Goal: Navigation & Orientation: Find specific page/section

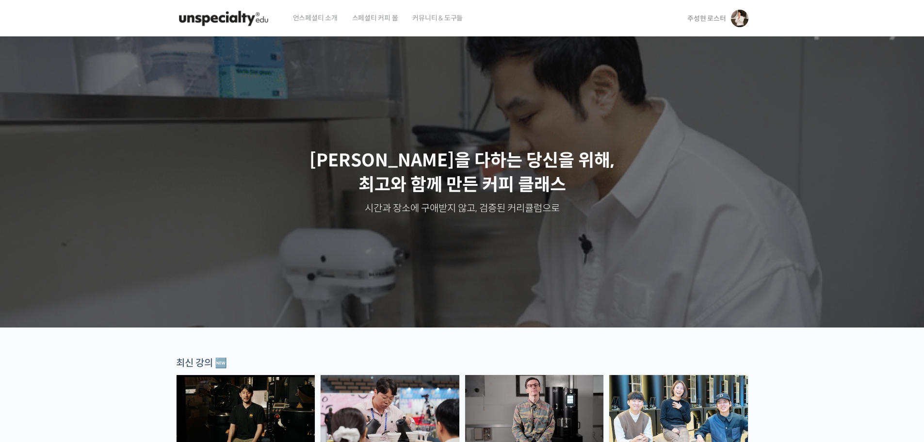
click at [704, 24] on link "주성현 로스터" at bounding box center [718, 18] width 61 height 37
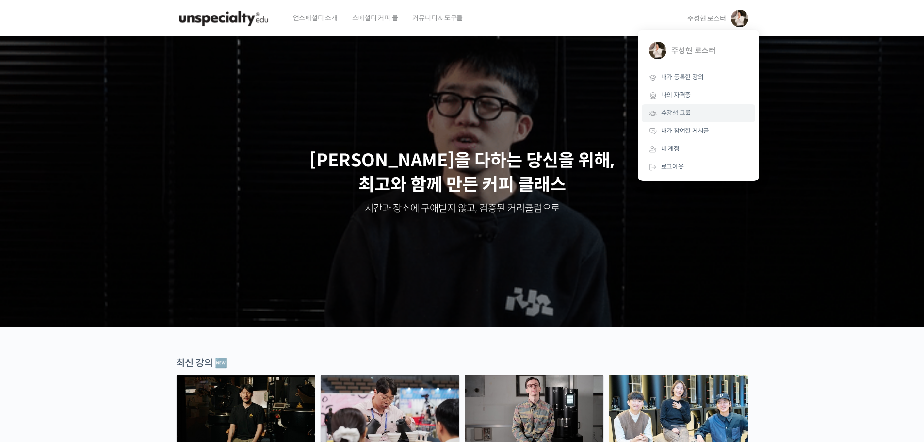
click at [697, 113] on link "수강생 그룹" at bounding box center [699, 113] width 114 height 18
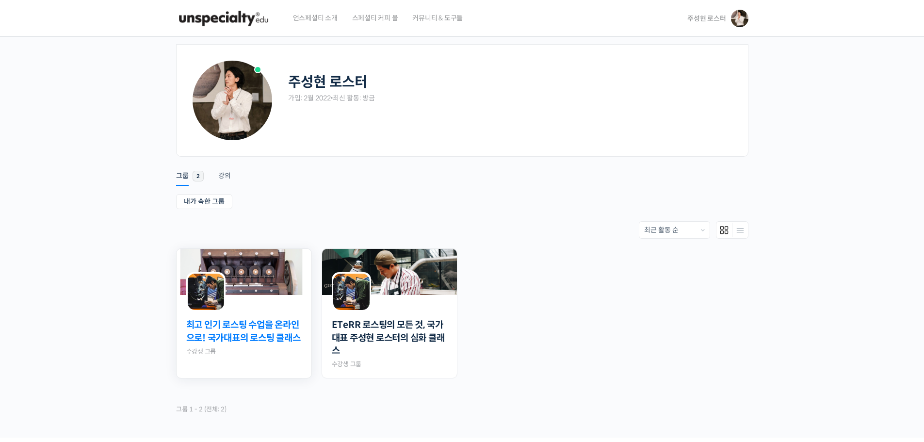
click at [202, 337] on link "최고 인기 로스팅 수업을 온라인으로! 국가대표의 로스팅 클래스" at bounding box center [243, 332] width 115 height 26
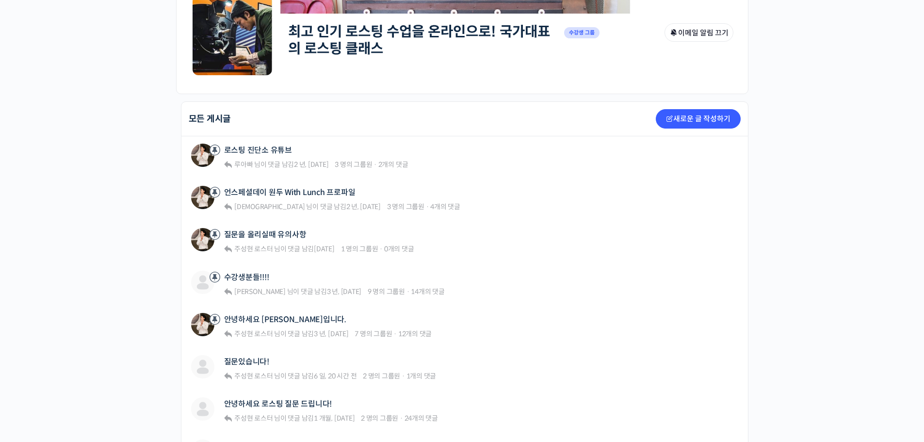
scroll to position [194, 0]
